Goal: Contribute content: Add original content to the website for others to see

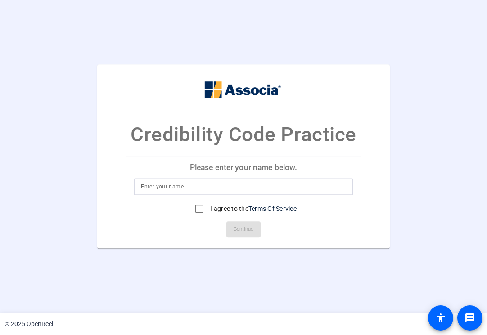
click at [228, 184] on input at bounding box center [243, 186] width 205 height 11
click at [228, 183] on input at bounding box center [243, 186] width 205 height 11
click at [195, 189] on input at bounding box center [243, 186] width 205 height 11
type input "Maggie"
click at [195, 211] on input "I agree to the Terms Of Service" at bounding box center [199, 209] width 18 height 18
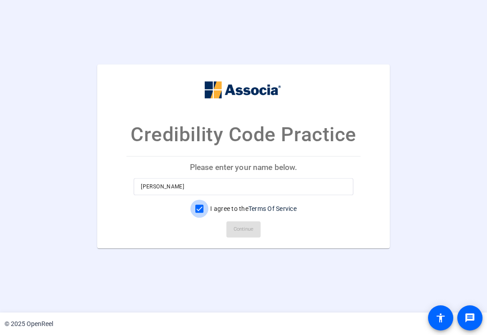
checkbox input "true"
click at [244, 227] on span "Continue" at bounding box center [244, 230] width 20 height 14
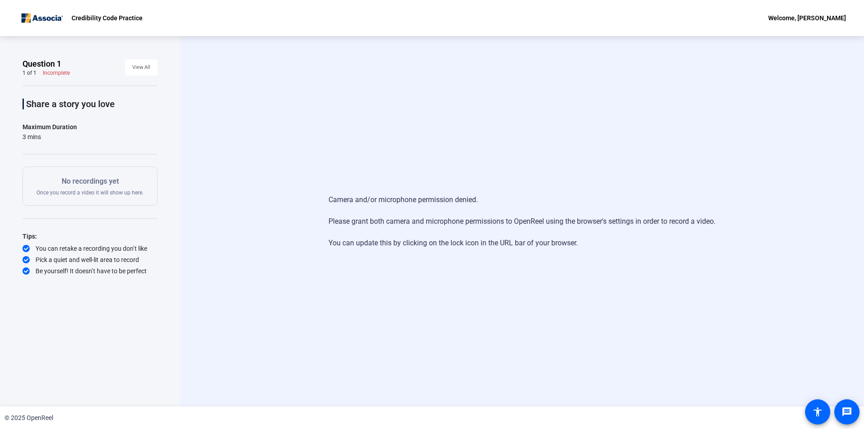
click at [144, 71] on span "View All" at bounding box center [141, 68] width 18 height 14
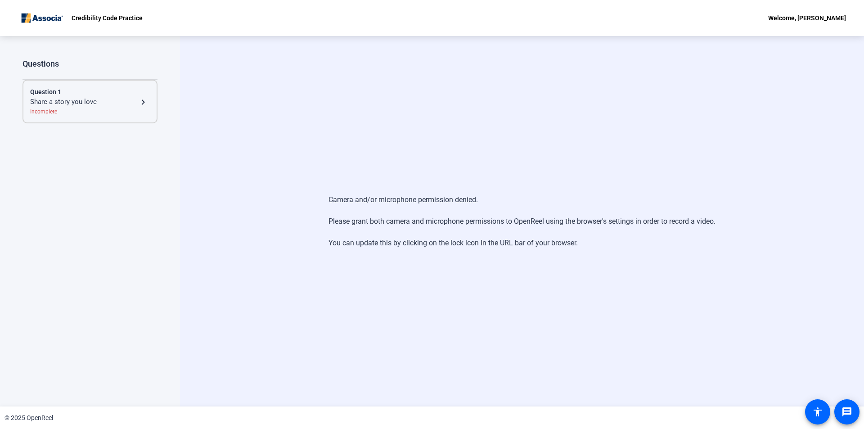
click at [140, 101] on mat-icon "navigate_next" at bounding box center [143, 102] width 11 height 11
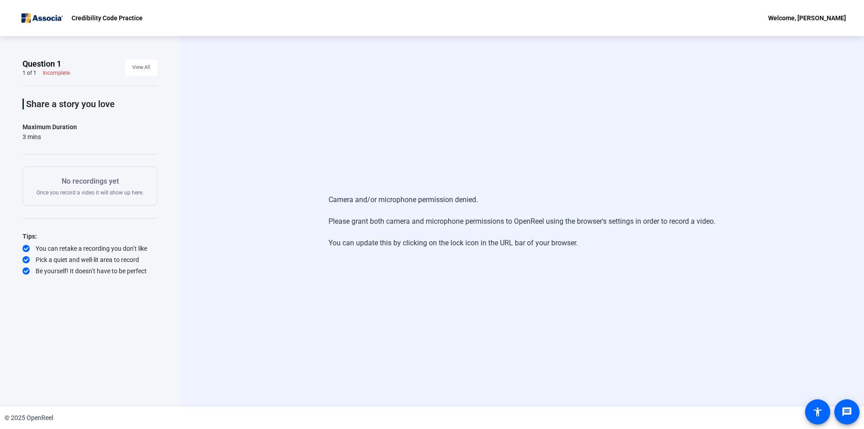
click at [771, 239] on div "Camera and/or microphone permission denied. Please grant both camera and microp…" at bounding box center [521, 221] width 581 height 72
click at [34, 20] on img at bounding box center [42, 18] width 49 height 18
click at [94, 182] on p "No recordings yet" at bounding box center [89, 181] width 107 height 11
click at [391, 225] on div "Camera and/or microphone permission denied. Please grant both camera and microp…" at bounding box center [522, 221] width 387 height 72
click at [92, 19] on p "Credibility Code Practice" at bounding box center [107, 18] width 71 height 11
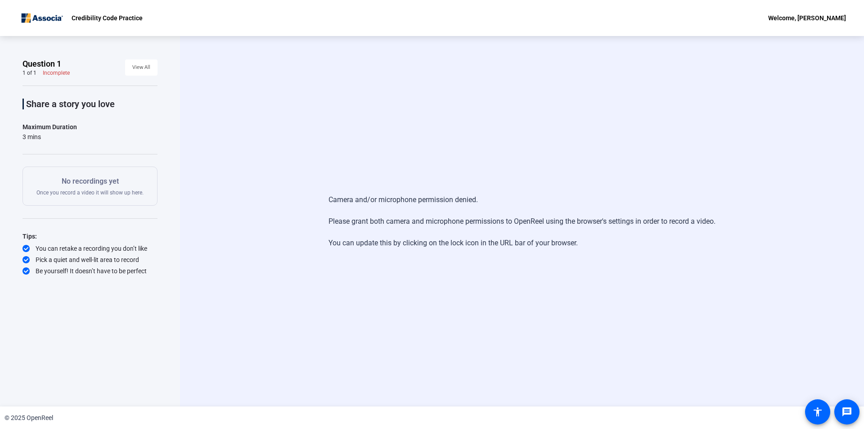
click at [55, 23] on img at bounding box center [42, 18] width 49 height 18
click at [29, 239] on div "Tips:" at bounding box center [90, 236] width 135 height 11
click at [854, 412] on span at bounding box center [847, 412] width 22 height 22
click at [820, 22] on div "Welcome, [PERSON_NAME]" at bounding box center [807, 18] width 78 height 11
click at [468, 28] on div at bounding box center [432, 214] width 864 height 429
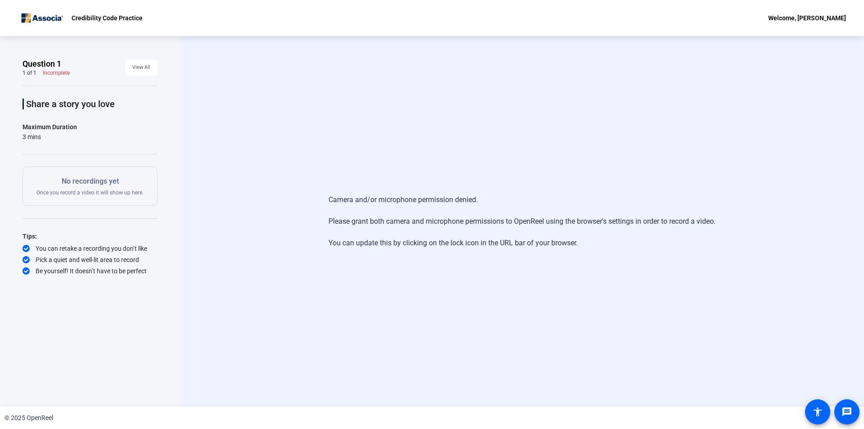
click at [83, 21] on p "Credibility Code Practice" at bounding box center [107, 18] width 71 height 11
click at [38, 21] on img at bounding box center [42, 18] width 49 height 18
drag, startPoint x: 74, startPoint y: 70, endPoint x: 83, endPoint y: 70, distance: 8.6
click at [77, 70] on div "Question 1 1 of 1 Incomplete View All" at bounding box center [90, 68] width 135 height 18
click at [144, 72] on span "View All" at bounding box center [141, 68] width 18 height 14
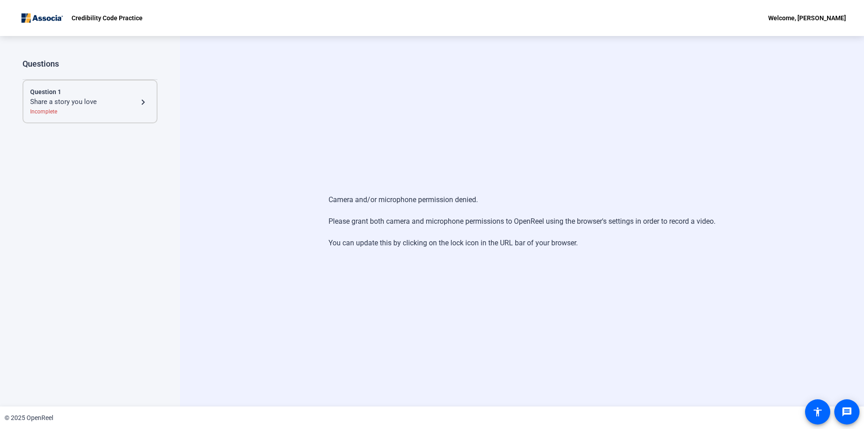
click at [143, 101] on mat-icon "navigate_next" at bounding box center [143, 102] width 11 height 11
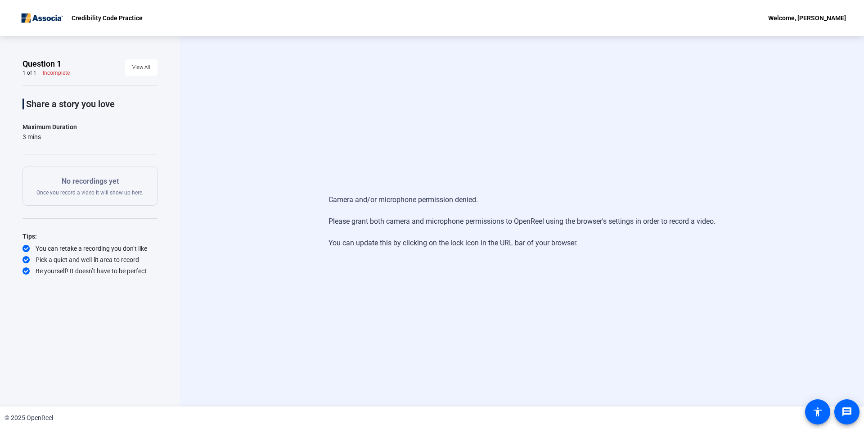
click at [38, 67] on span "Question 1" at bounding box center [42, 64] width 39 height 11
click at [49, 74] on div "Incomplete" at bounding box center [56, 72] width 27 height 7
click at [24, 13] on img at bounding box center [42, 18] width 49 height 18
click at [820, 14] on div "Welcome, [PERSON_NAME]" at bounding box center [807, 18] width 78 height 11
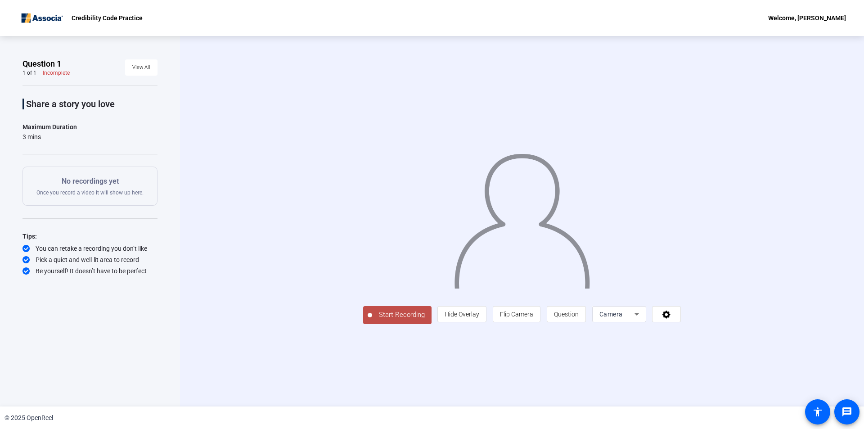
click at [391, 315] on span "Start Recording" at bounding box center [401, 315] width 59 height 10
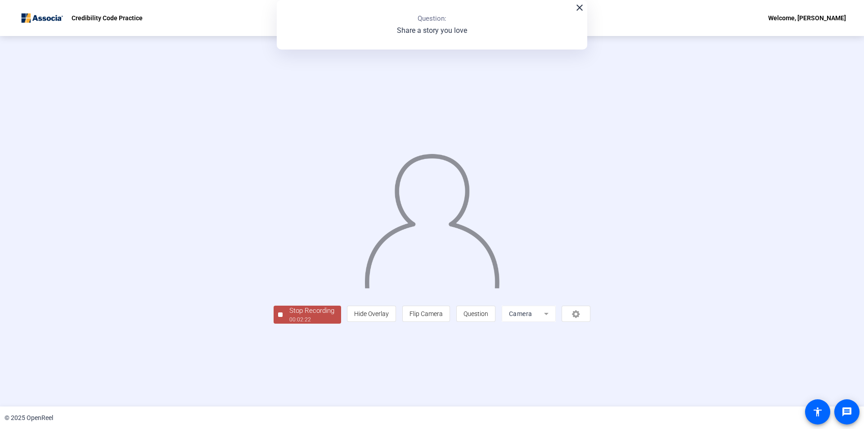
click at [297, 318] on div "00:02:22" at bounding box center [311, 319] width 45 height 8
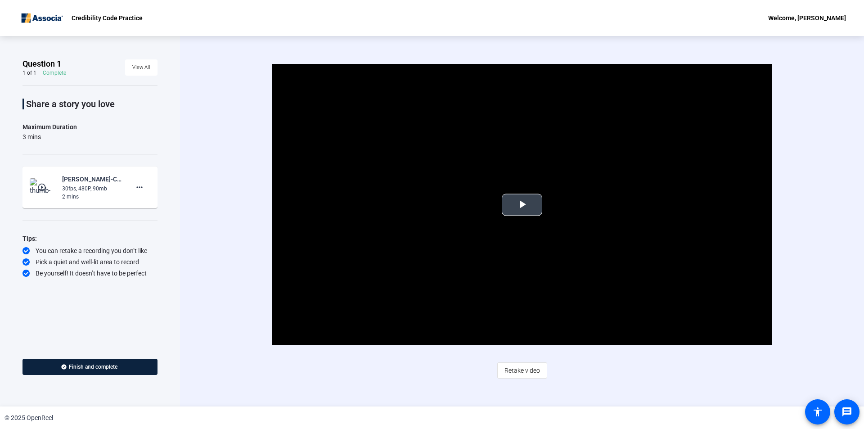
drag, startPoint x: 536, startPoint y: 208, endPoint x: 539, endPoint y: 221, distance: 13.3
click at [522, 205] on span "Video Player" at bounding box center [522, 205] width 0 height 0
click at [518, 370] on span "Retake video" at bounding box center [522, 370] width 36 height 17
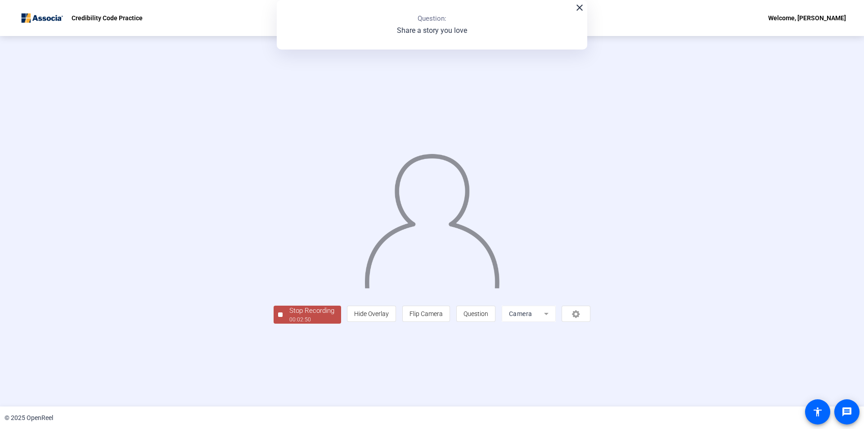
click at [289, 316] on div "Stop Recording" at bounding box center [311, 311] width 45 height 10
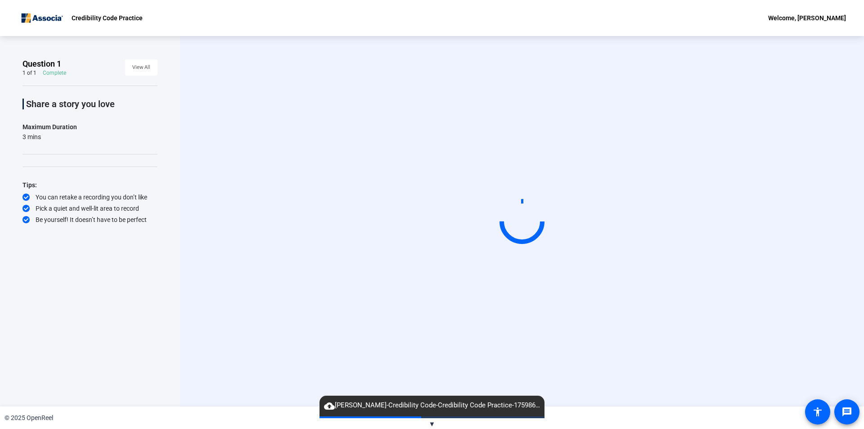
click at [432, 425] on span "▼" at bounding box center [432, 424] width 7 height 8
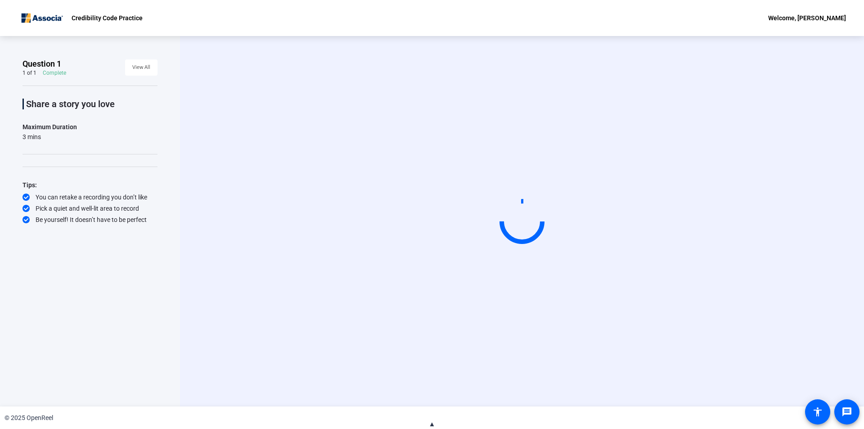
click at [432, 425] on span "▲" at bounding box center [432, 424] width 7 height 8
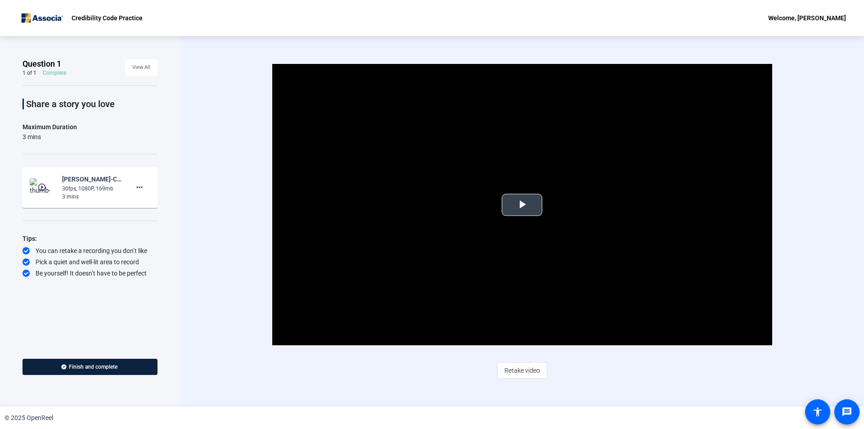
drag, startPoint x: 529, startPoint y: 217, endPoint x: 518, endPoint y: 241, distance: 26.2
click at [529, 217] on video "Video Player" at bounding box center [522, 204] width 500 height 281
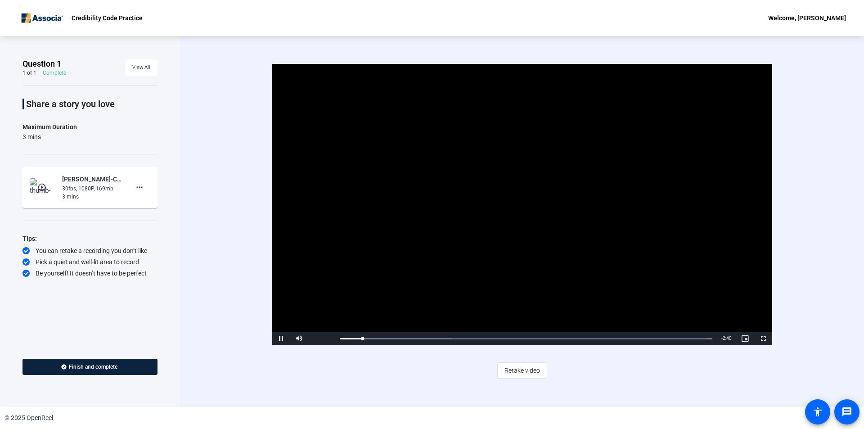
click at [408, 216] on video "Video Player" at bounding box center [522, 204] width 500 height 281
click at [472, 263] on video "Video Player" at bounding box center [522, 204] width 500 height 281
click at [419, 224] on video "Video Player" at bounding box center [522, 204] width 500 height 281
click at [524, 236] on video "Video Player" at bounding box center [522, 204] width 500 height 281
click at [281, 338] on span "Video Player" at bounding box center [281, 338] width 18 height 0
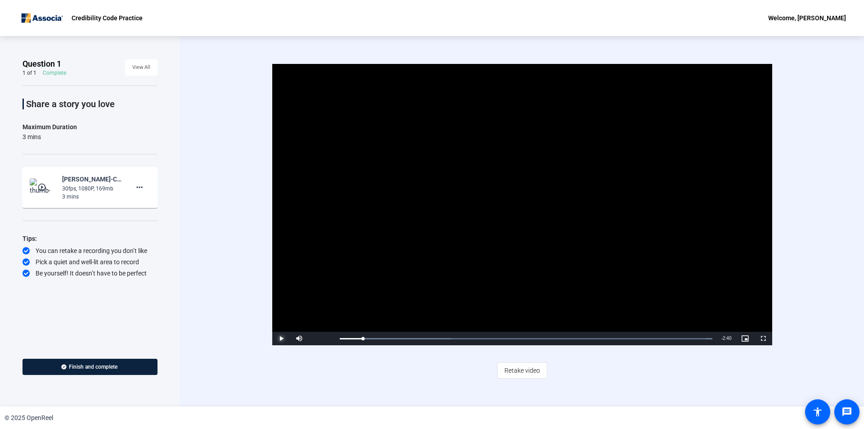
click at [280, 338] on span "Video Player" at bounding box center [281, 338] width 18 height 0
click at [493, 256] on video "Video Player" at bounding box center [522, 204] width 500 height 281
click at [594, 188] on video "Video Player" at bounding box center [522, 204] width 500 height 281
click at [509, 197] on video "Video Player" at bounding box center [522, 204] width 500 height 281
click at [493, 197] on video "Video Player" at bounding box center [522, 204] width 500 height 281
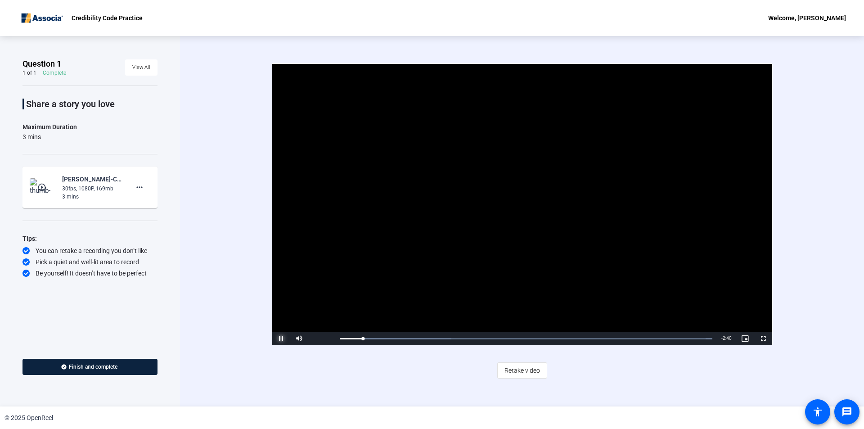
click at [283, 338] on span "Video Player" at bounding box center [281, 338] width 18 height 0
click at [352, 340] on div "Loaded : 100.00% 0:05 0:10" at bounding box center [526, 339] width 382 height 14
click at [281, 338] on span "Video Player" at bounding box center [281, 338] width 18 height 0
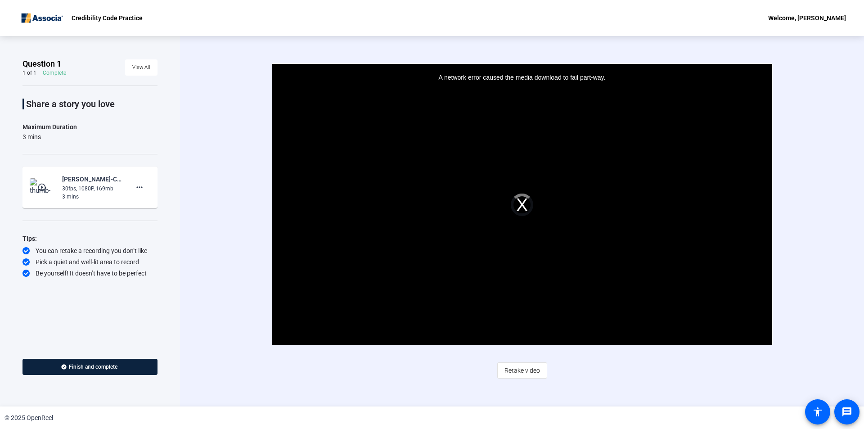
click at [413, 204] on div "A network error caused the media download to fail part-way." at bounding box center [522, 204] width 500 height 281
click at [108, 288] on div "Question 1 1 of 1 Complete View All Share a story you love Maximum Duration 3 m…" at bounding box center [90, 201] width 135 height 284
click at [72, 185] on div "30fps, 1080P, 169mb" at bounding box center [92, 189] width 60 height 8
click at [144, 186] on mat-icon "more_horiz" at bounding box center [139, 187] width 11 height 11
click at [189, 179] on div at bounding box center [432, 214] width 864 height 429
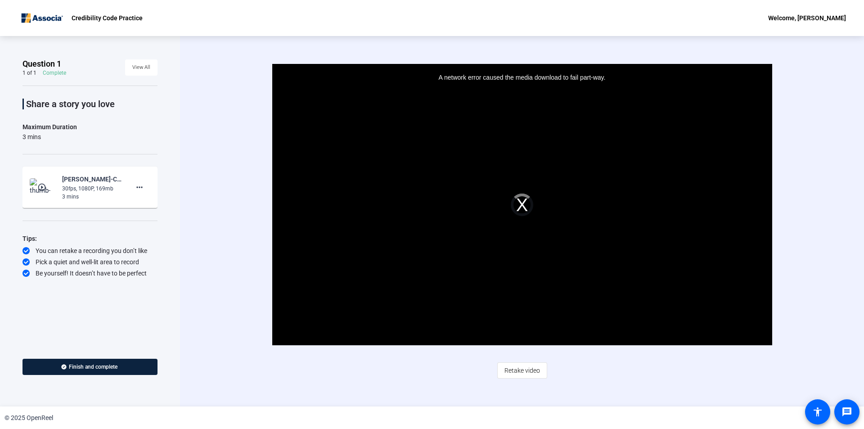
click at [496, 227] on div "A network error caused the media download to fail part-way." at bounding box center [522, 204] width 500 height 281
click at [517, 196] on div "A network error caused the media download to fail part-way." at bounding box center [522, 204] width 500 height 281
click at [527, 203] on div "A network error caused the media download to fail part-way." at bounding box center [522, 204] width 500 height 281
click at [367, 381] on div "Video Player is loading. Play Video Play Mute Current Time 0:05 / Duration 2:50…" at bounding box center [522, 221] width 684 height 370
click at [203, 375] on div "Video Player is loading. Play Video Play Mute Current Time 0:05 / Duration 2:50…" at bounding box center [522, 221] width 684 height 370
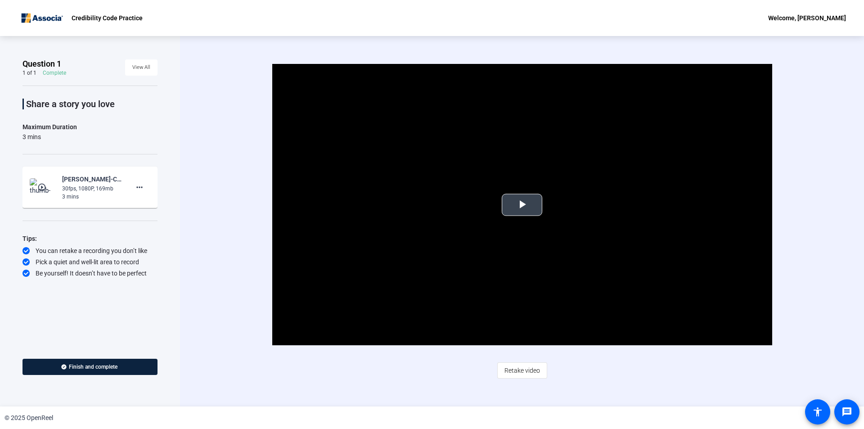
click at [522, 205] on span "Video Player" at bounding box center [522, 205] width 0 height 0
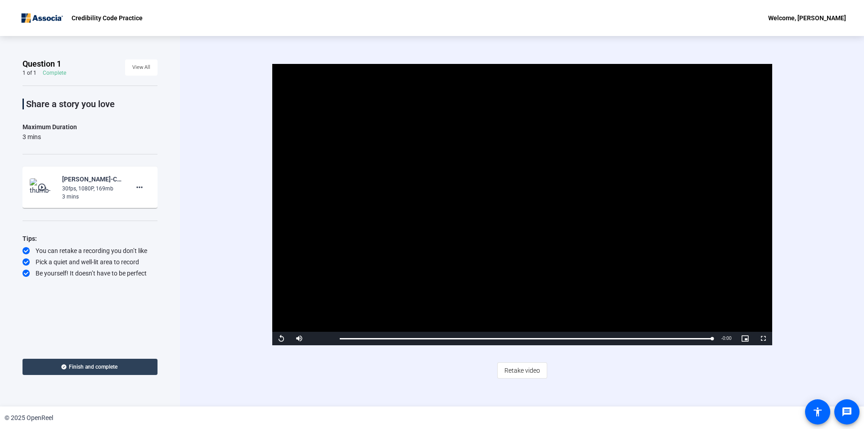
click at [117, 371] on span at bounding box center [90, 367] width 135 height 22
